Goal: Find specific page/section

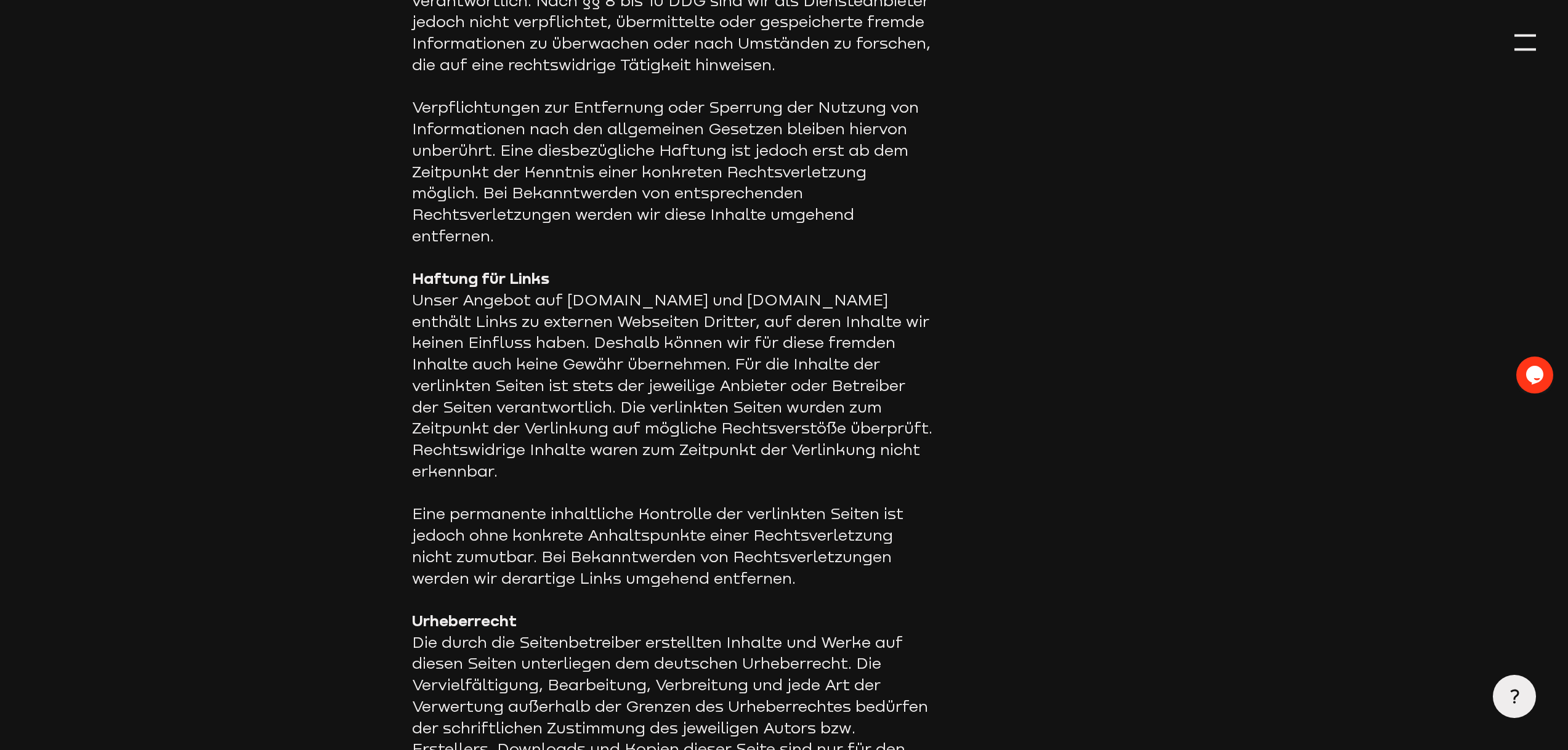
scroll to position [821, 0]
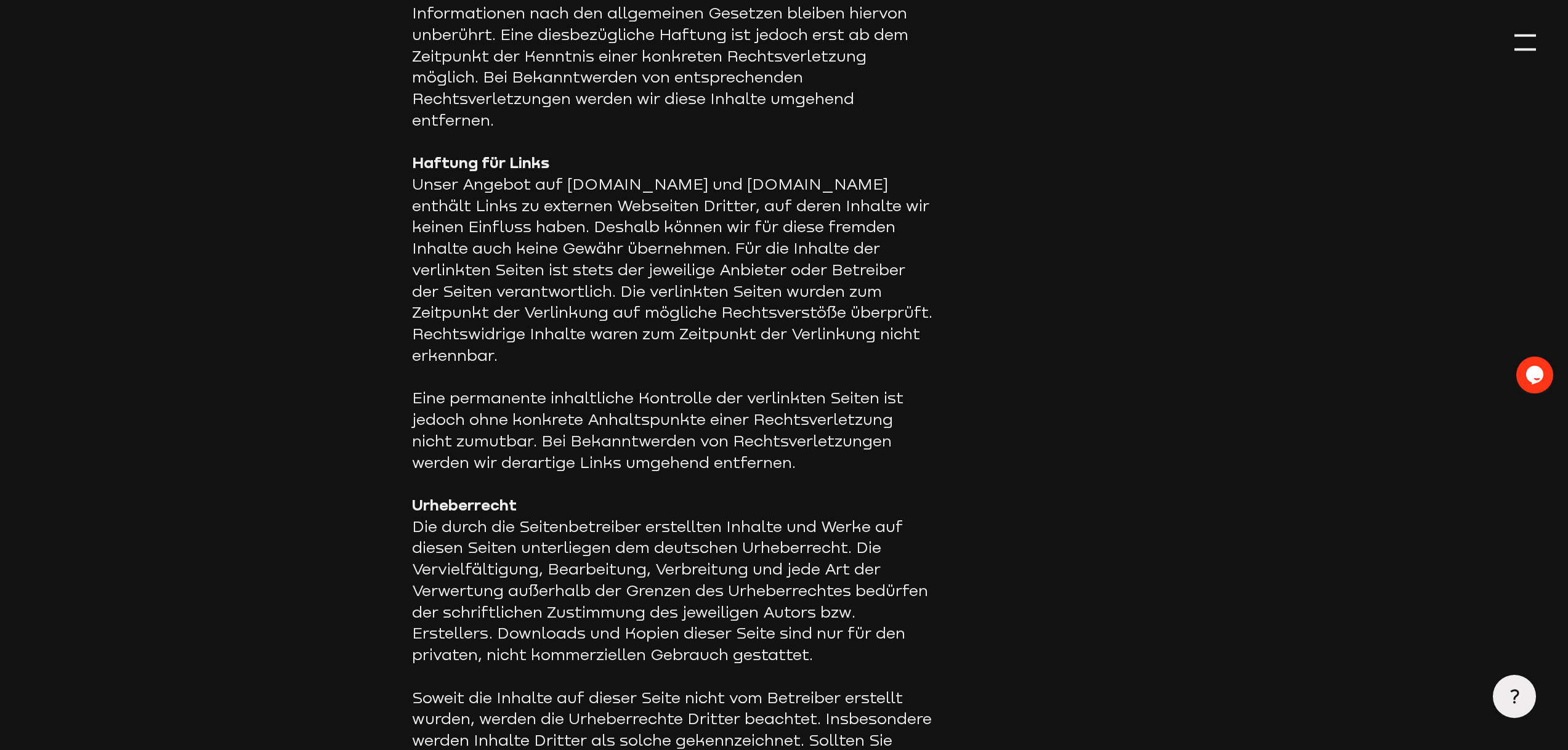
click at [569, 286] on p "Haftung für Links Unser Angebot auf staige.tv und staige.com enthält Links zu e…" at bounding box center [674, 259] width 524 height 214
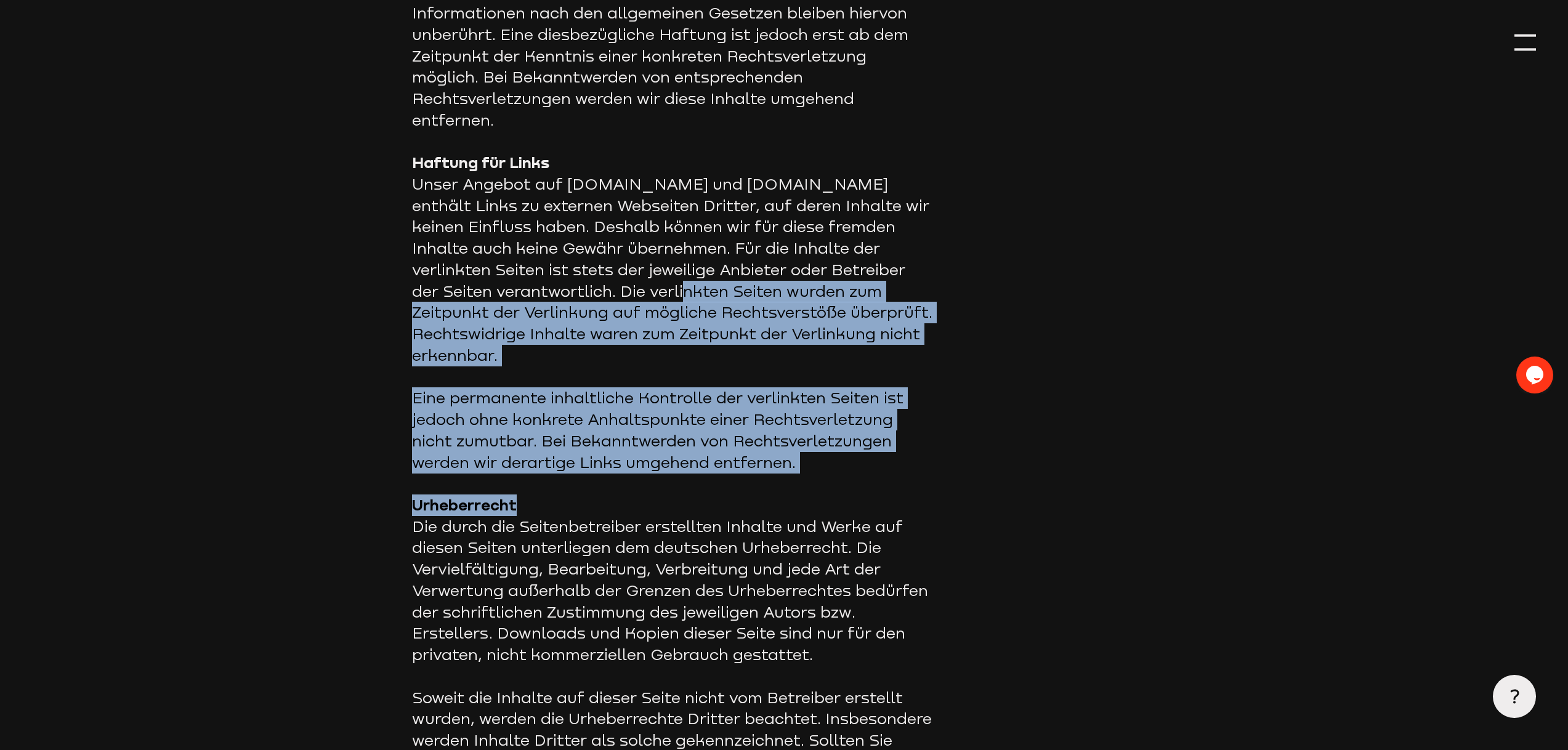
drag, startPoint x: 569, startPoint y: 286, endPoint x: 571, endPoint y: 511, distance: 225.0
click at [572, 498] on section "Angaben gemäß § 5 DDG: Staige GmbH Hafenstraße 100 45356 EssenRegisternummer: H…" at bounding box center [784, 120] width 744 height 1434
click at [571, 511] on p "Urheberrecht Die durch die Seitenbetreiber erstellten Inhalte und Werke auf die…" at bounding box center [674, 580] width 524 height 171
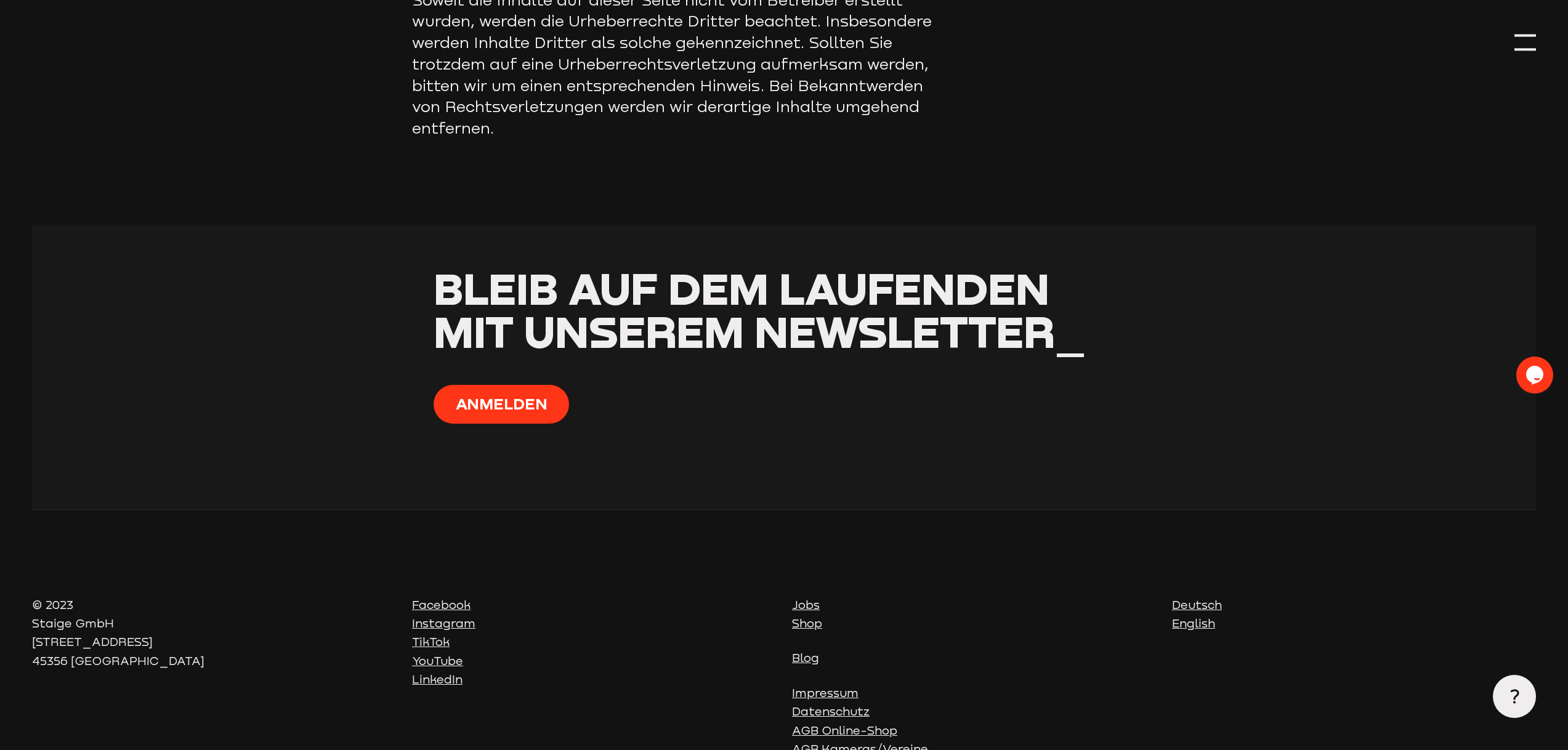
scroll to position [1592, 0]
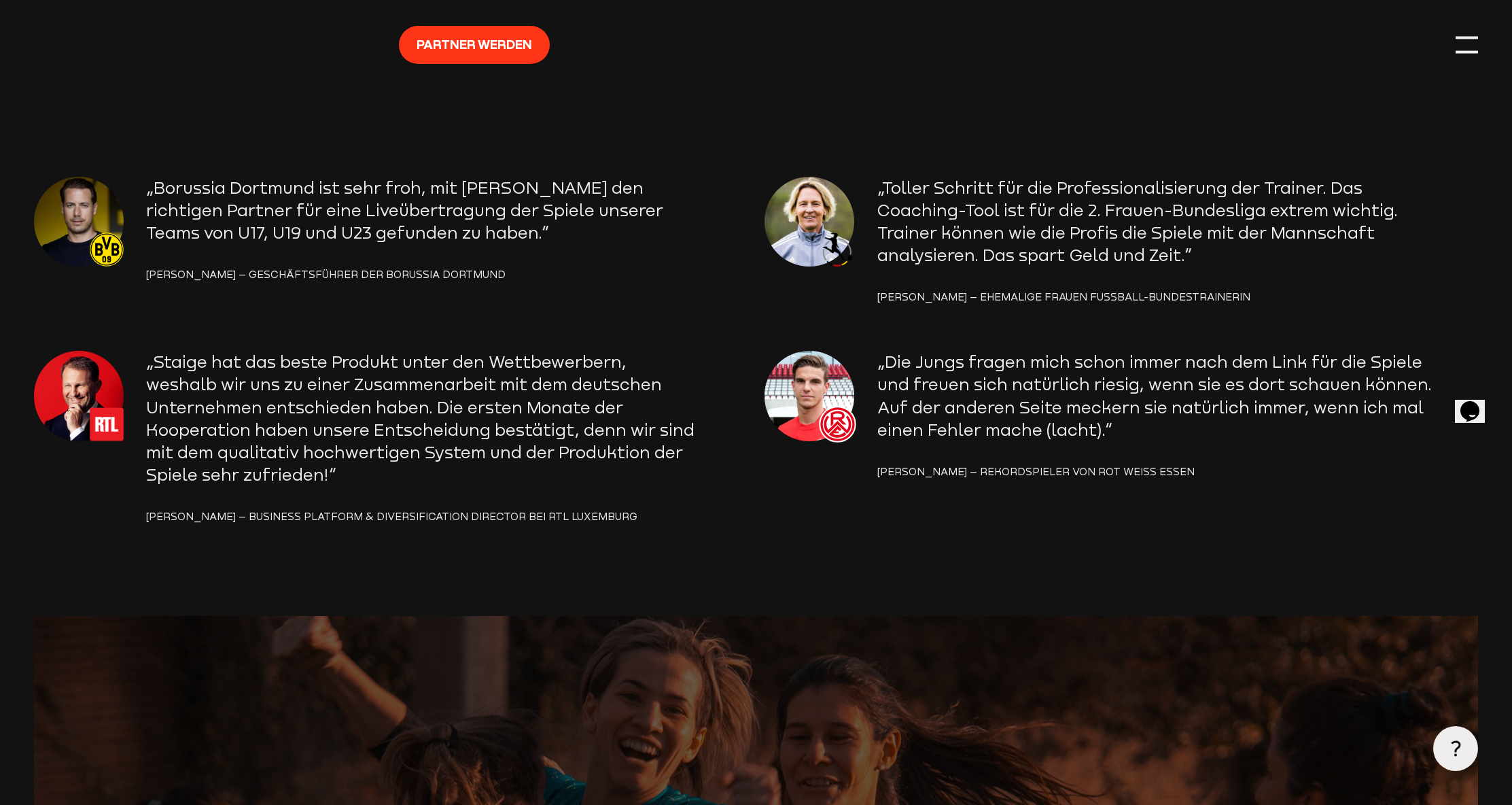
scroll to position [2364, 0]
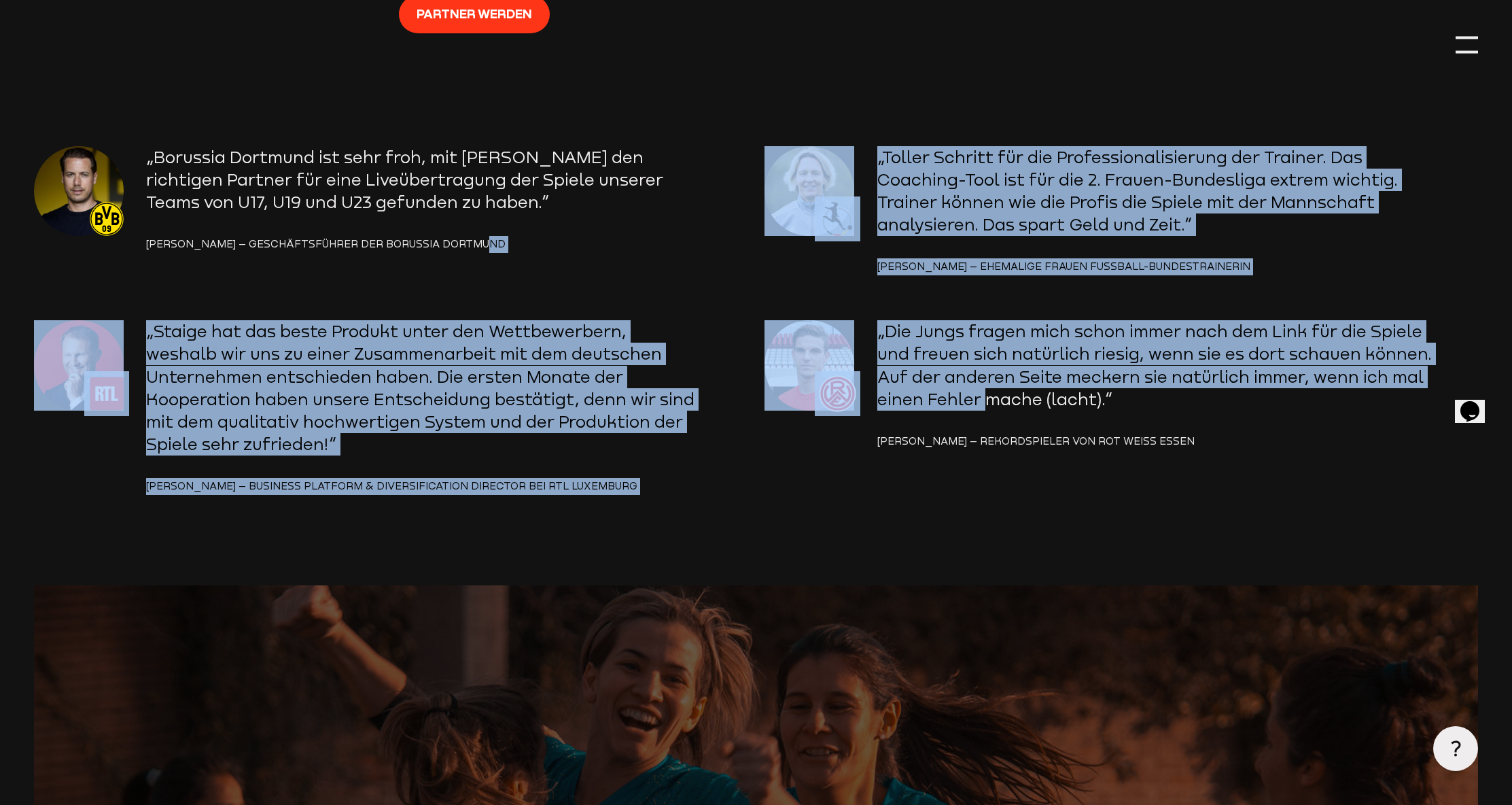
drag, startPoint x: 618, startPoint y: 271, endPoint x: 1147, endPoint y: 428, distance: 551.8
click at [1149, 423] on section "„Borussia Dortmund ist sehr froh, mit [PERSON_NAME] den richtigen Partner für e…" at bounding box center [756, 366] width 1445 height 439
click at [1147, 429] on div "„Die Jungs fragen mich schon immer nach dem Link für die Spiele und freuen sich…" at bounding box center [1121, 385] width 714 height 129
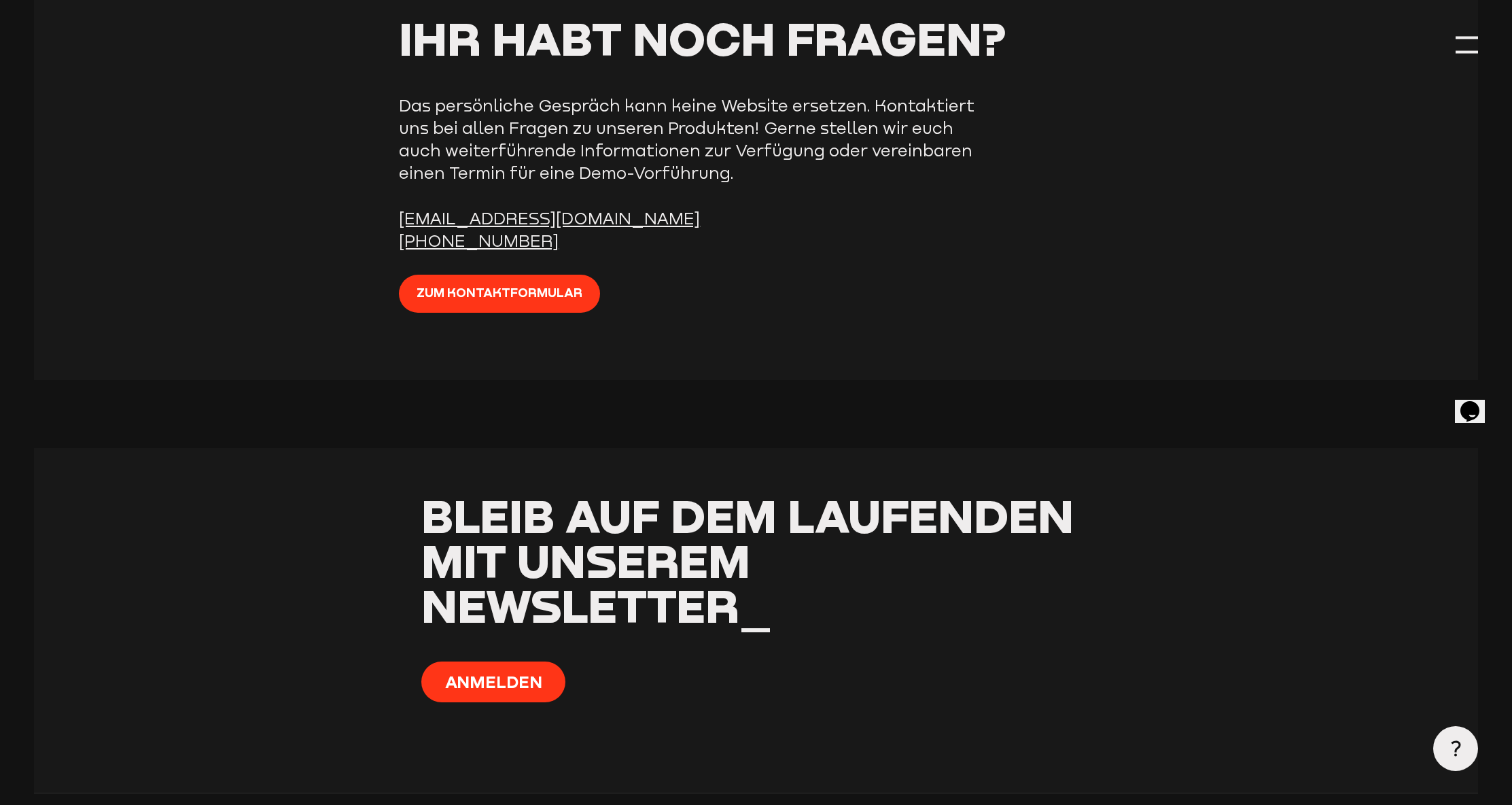
scroll to position [5709, 0]
